Goal: Information Seeking & Learning: Understand process/instructions

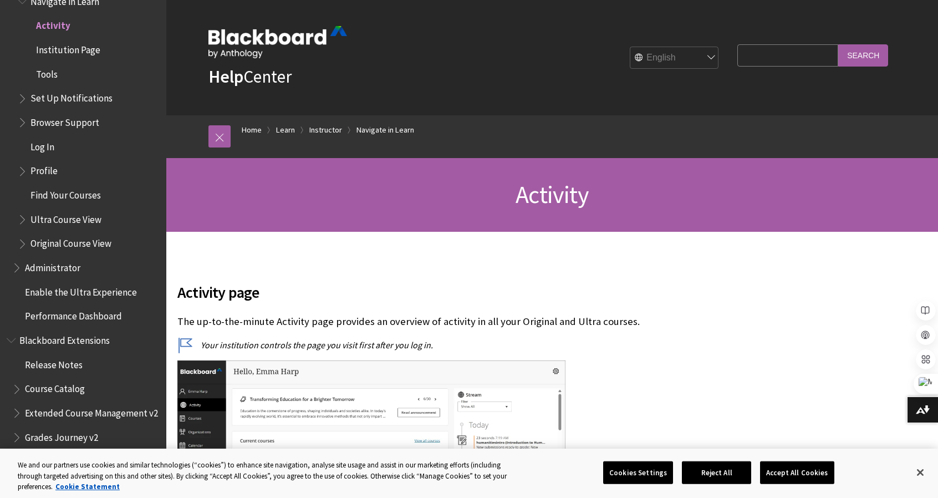
click at [763, 56] on input "Search Query" at bounding box center [788, 55] width 101 height 22
type input "create session"
click at [839, 44] on input "Search" at bounding box center [864, 55] width 50 height 22
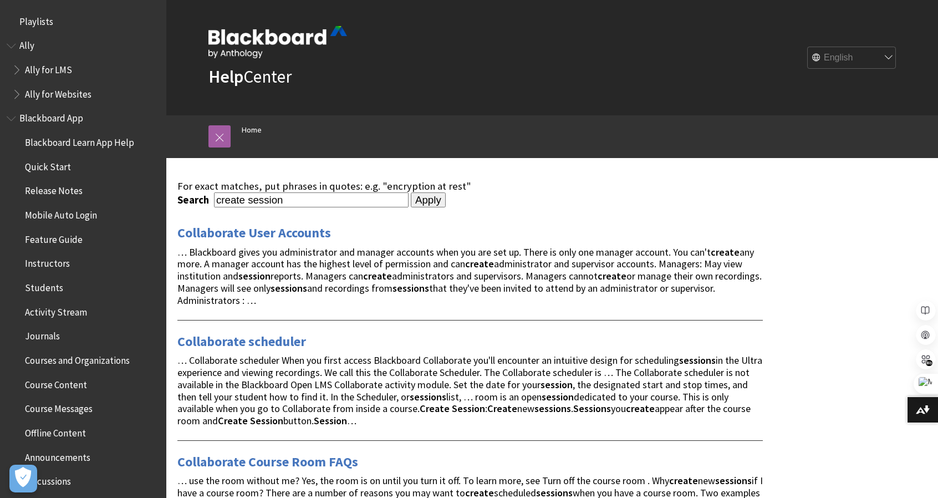
click at [849, 58] on select "English عربية Català Cymraeg Deutsch Español Suomi Français עברית Italiano 日本語 …" at bounding box center [852, 58] width 89 height 22
click at [754, 66] on div "English عربية Català Cymraeg Deutsch Español Suomi Français עברית Italiano 日本語 …" at bounding box center [621, 58] width 549 height 30
drag, startPoint x: 292, startPoint y: 198, endPoint x: 185, endPoint y: 202, distance: 106.6
click at [185, 202] on div "Search create session" at bounding box center [292, 199] width 231 height 15
type input "class"
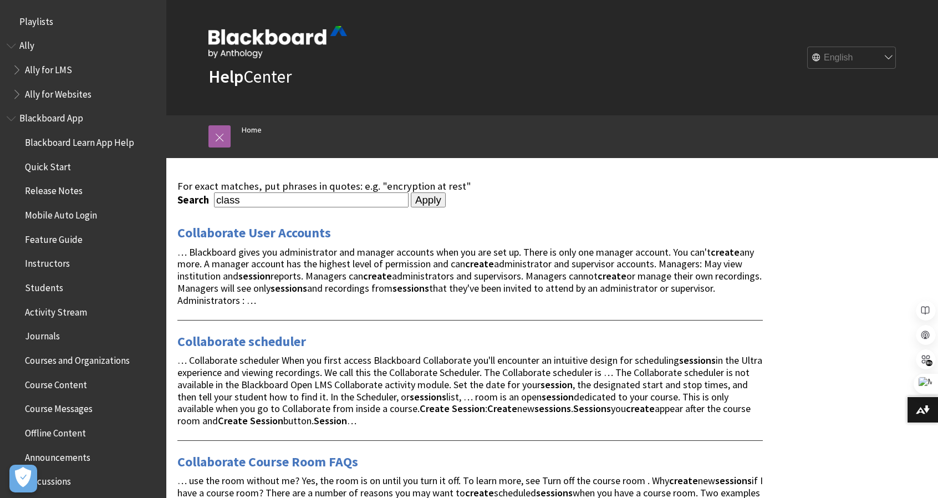
click at [411, 192] on input "Apply" at bounding box center [428, 200] width 35 height 16
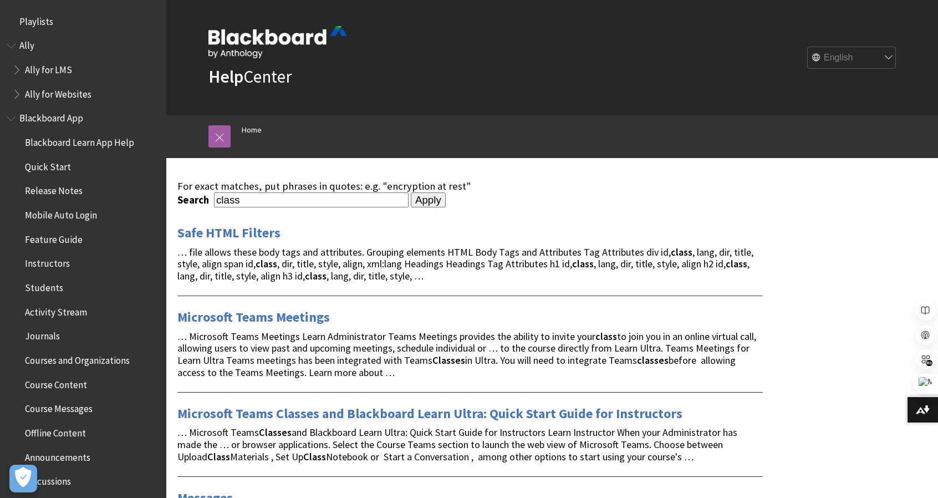
drag, startPoint x: 0, startPoint y: 0, endPoint x: 169, endPoint y: 194, distance: 257.0
type input "lecture"
click at [411, 192] on input "Apply" at bounding box center [428, 200] width 35 height 16
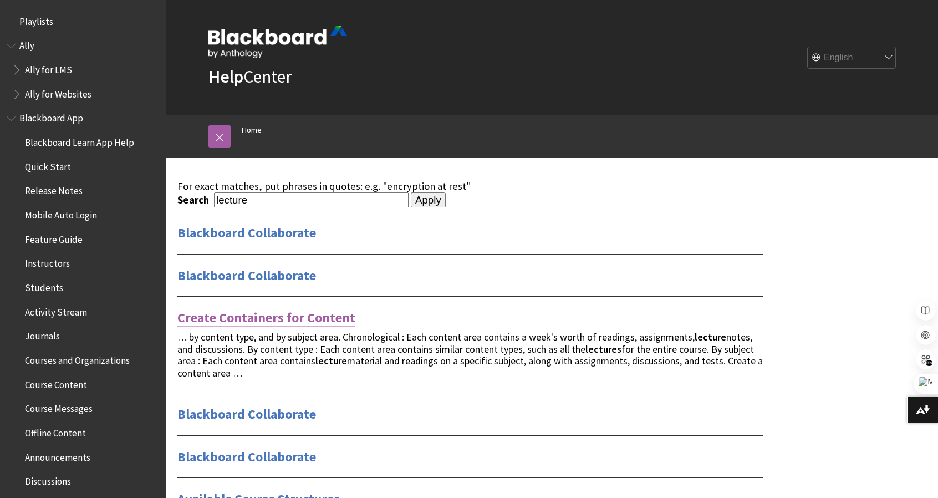
click at [331, 315] on link "Create Containers for Content" at bounding box center [266, 318] width 178 height 18
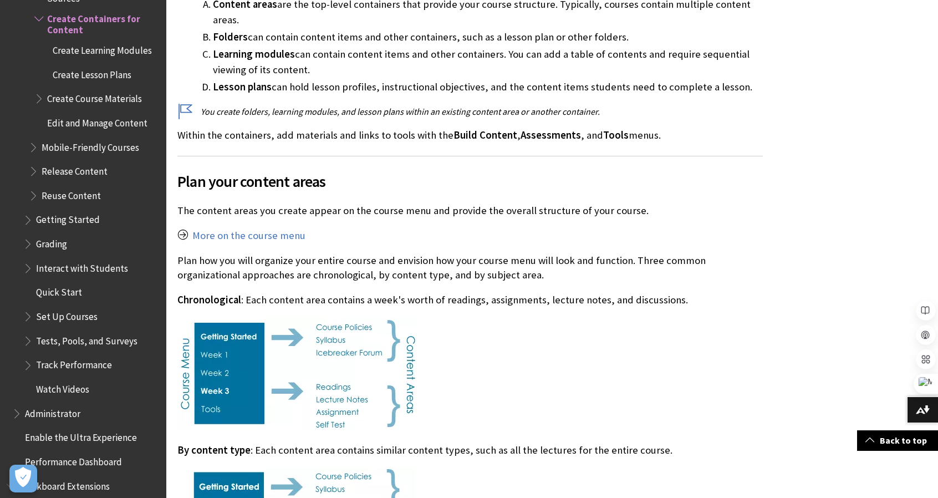
scroll to position [643, 0]
click at [55, 298] on span "Quick Start" at bounding box center [59, 290] width 46 height 15
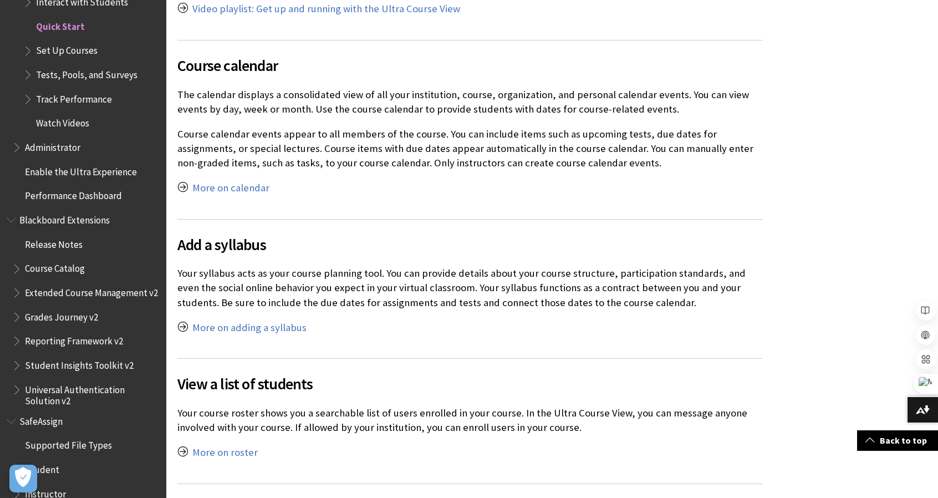
scroll to position [1775, 0]
